Goal: Information Seeking & Learning: Learn about a topic

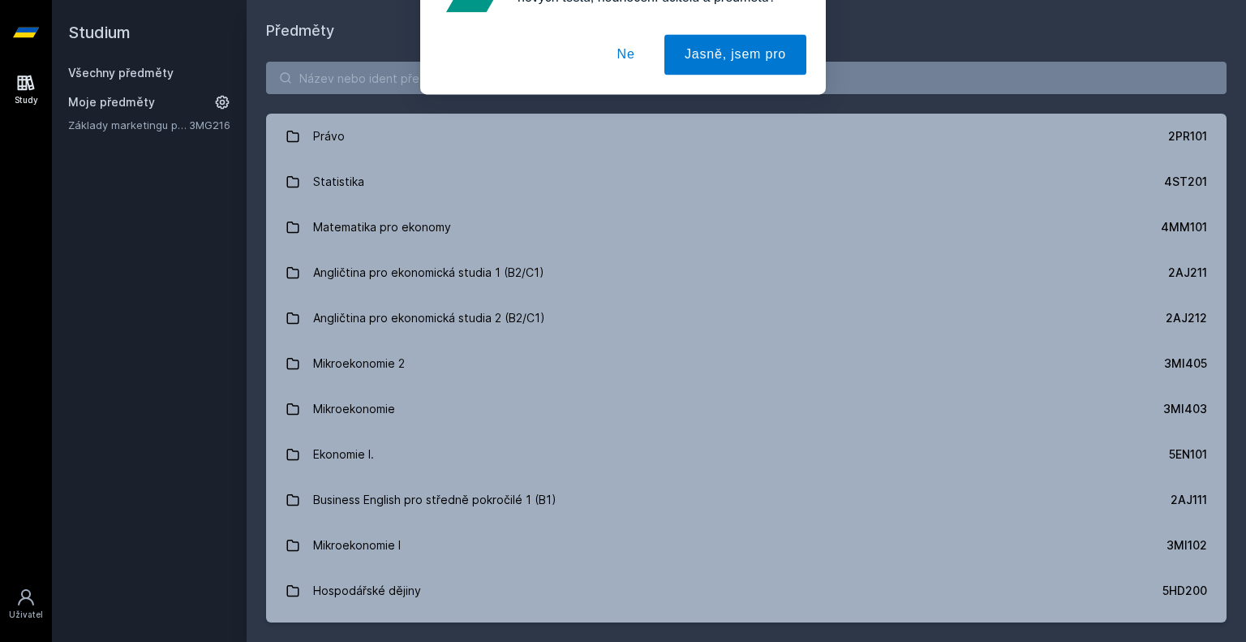
click at [633, 106] on button "Ne" at bounding box center [626, 104] width 58 height 41
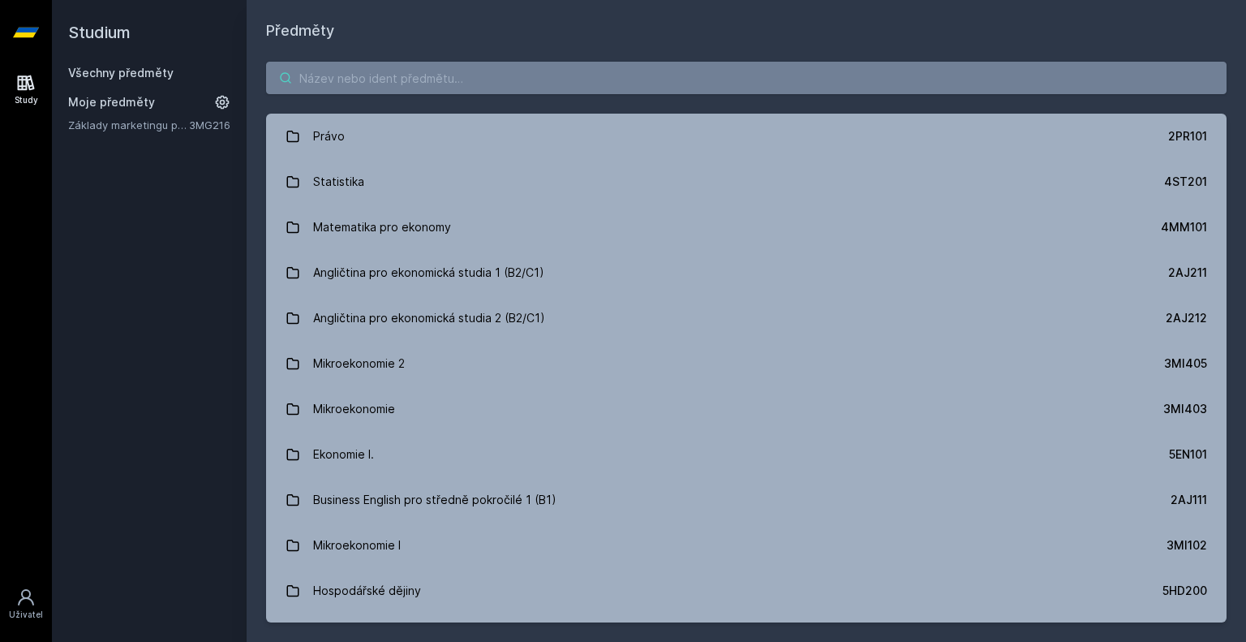
click at [402, 67] on input "search" at bounding box center [746, 78] width 961 height 32
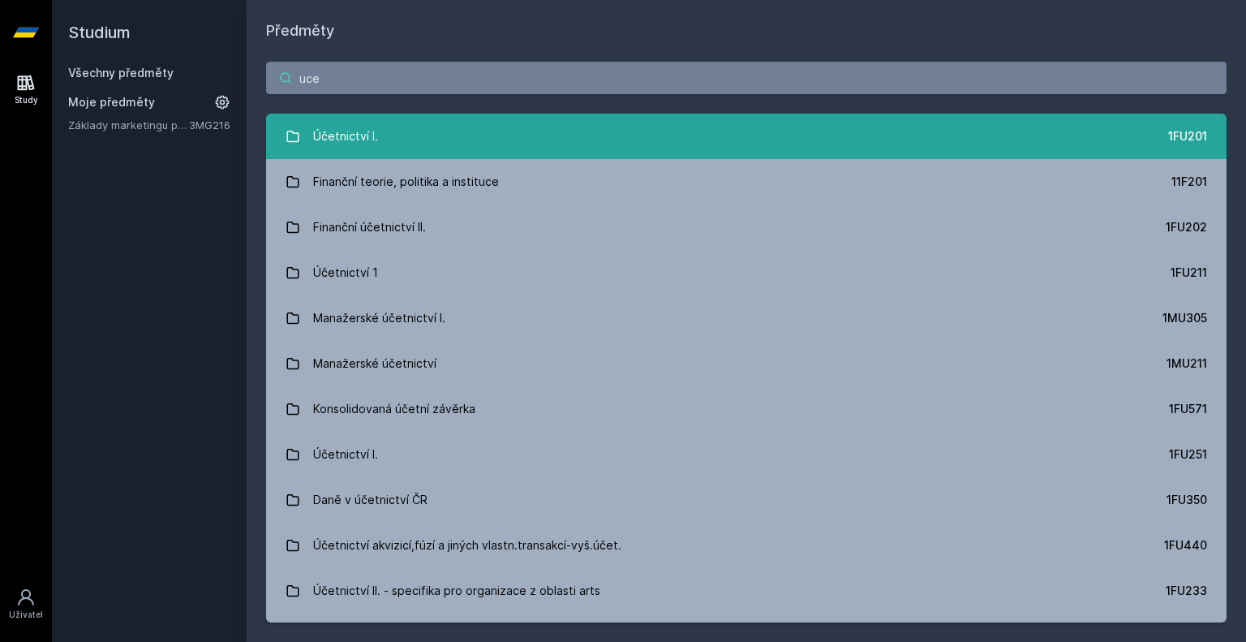
type input "uce"
click at [377, 148] on link "Účetnictví I. 1FU201" at bounding box center [746, 136] width 961 height 45
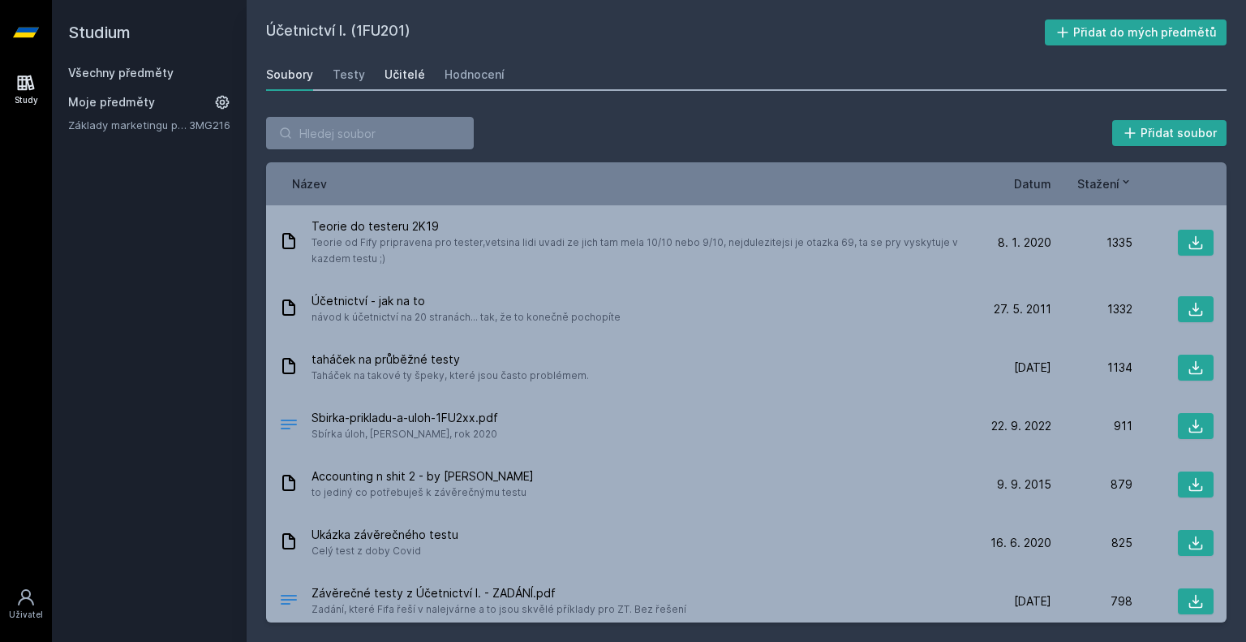
click at [411, 84] on link "Učitelé" at bounding box center [405, 74] width 41 height 32
